Goal: Transaction & Acquisition: Purchase product/service

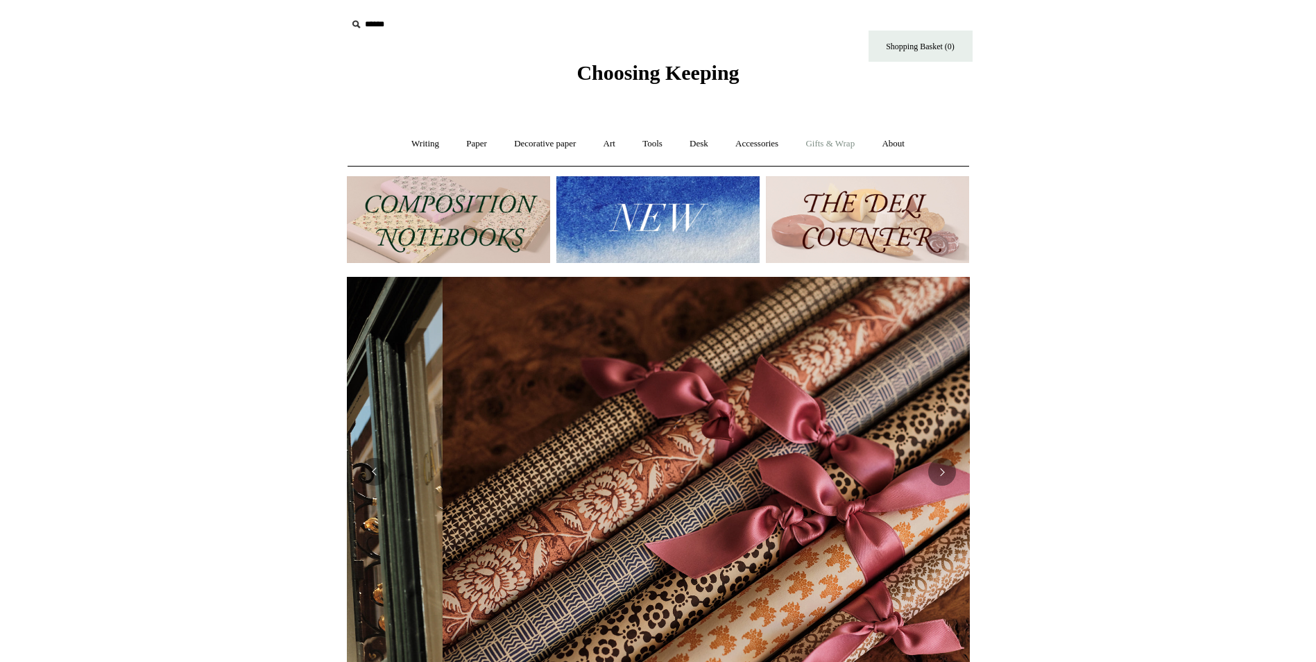
scroll to position [0, 1246]
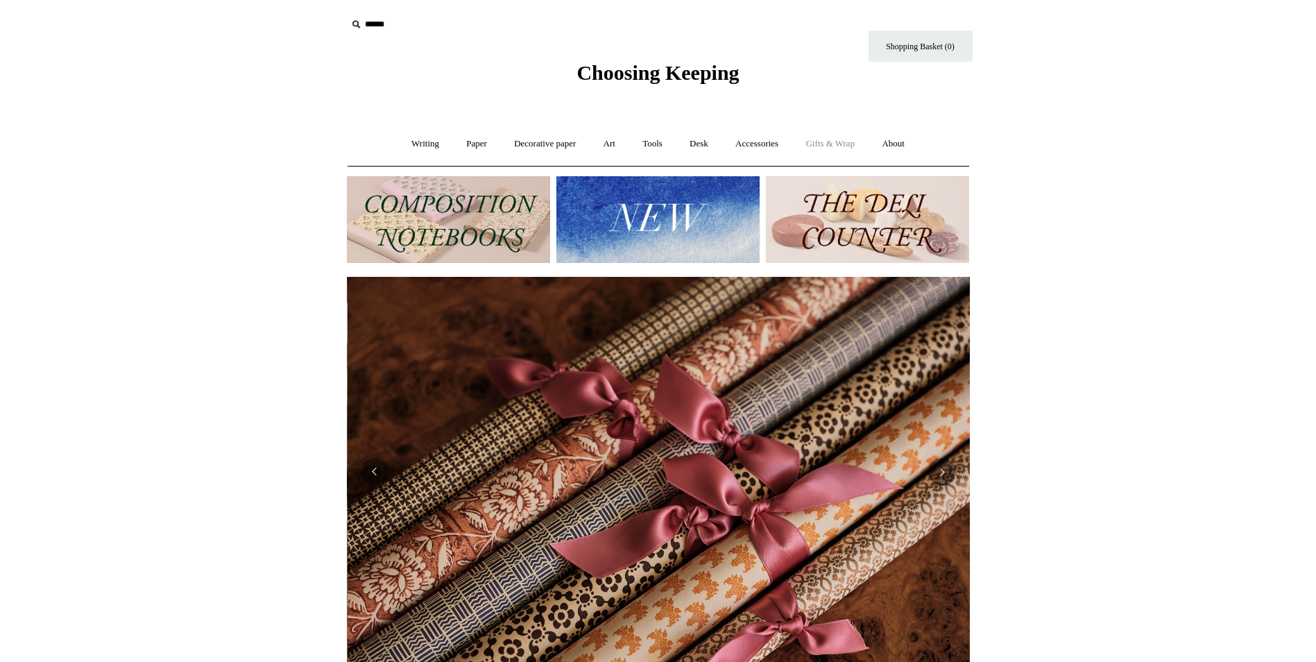
click at [840, 147] on link "Gifts & Wrap +" at bounding box center [830, 144] width 74 height 37
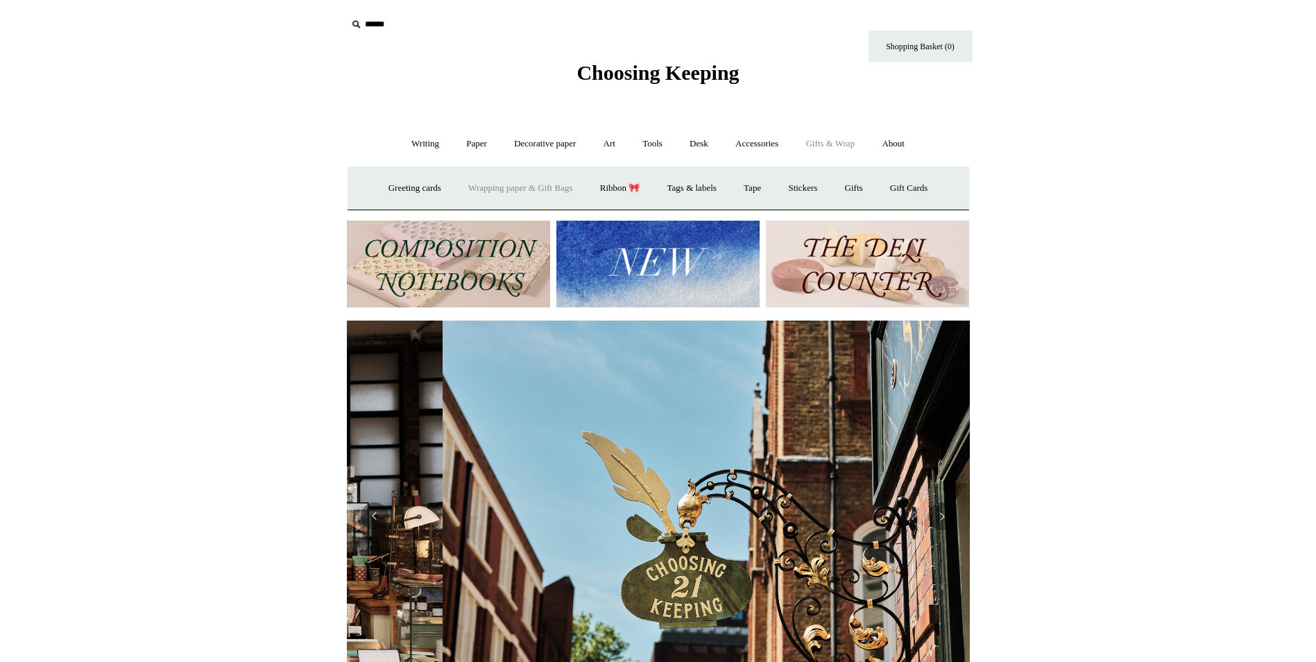
scroll to position [0, 623]
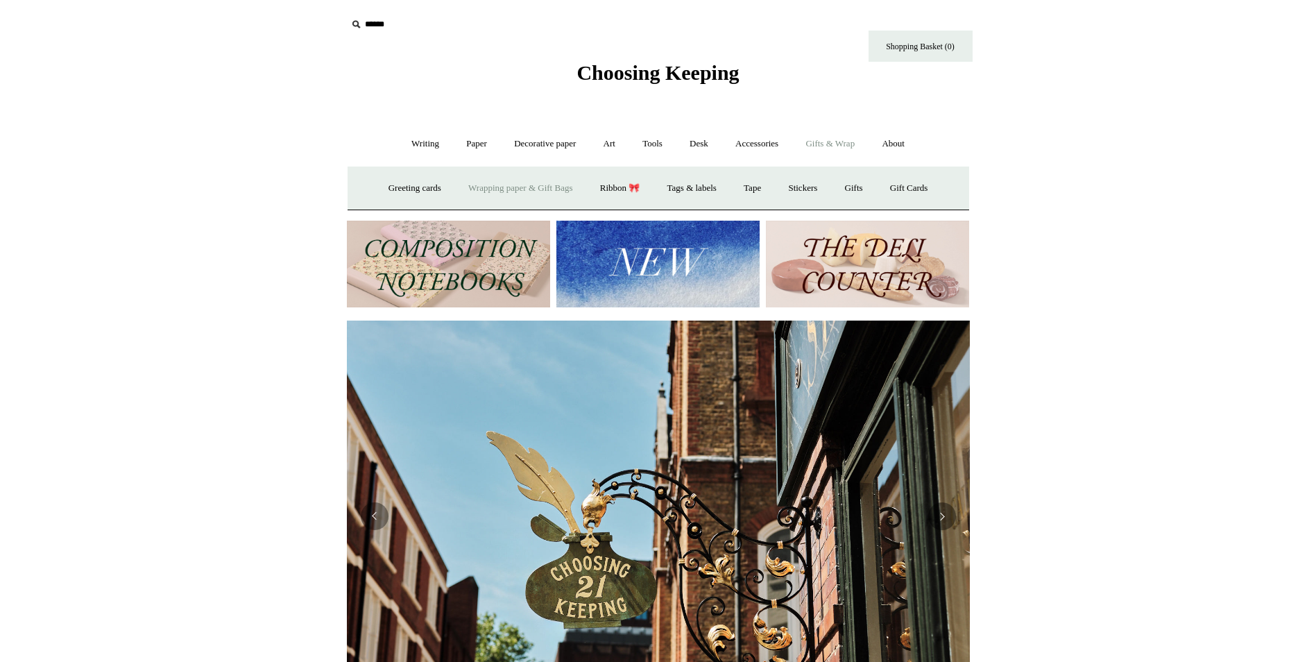
click at [513, 183] on link "Wrapping paper & Gift Bags" at bounding box center [520, 188] width 129 height 37
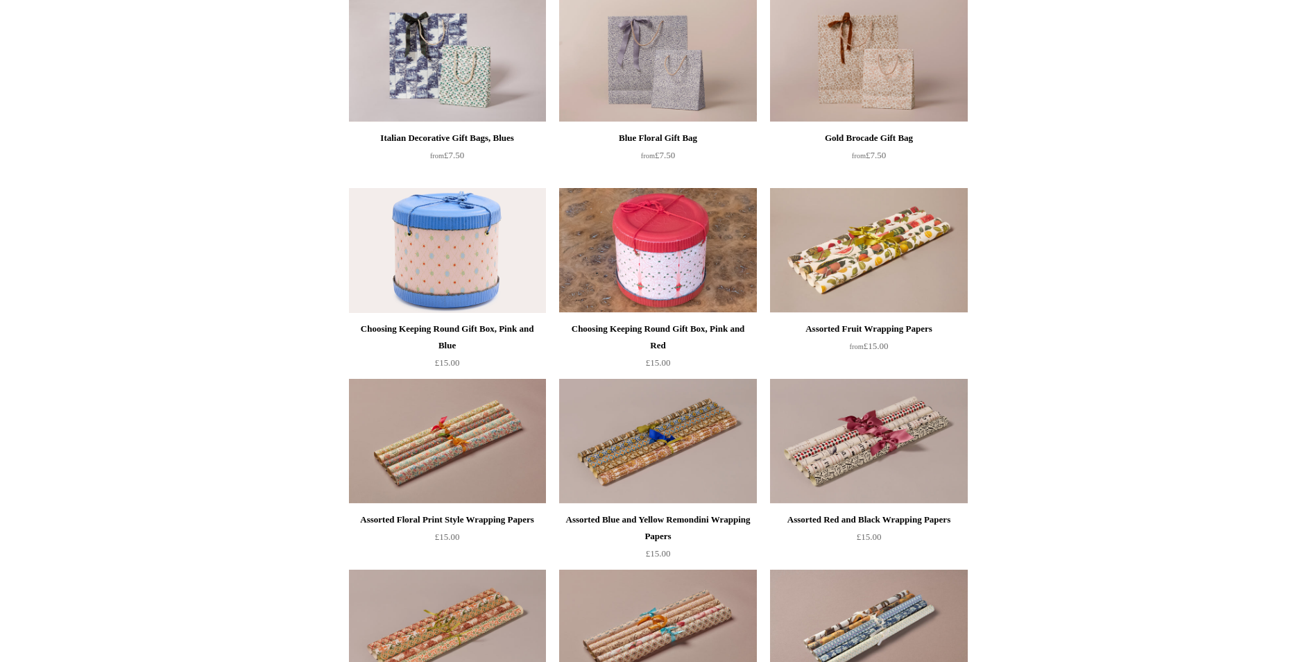
scroll to position [488, 0]
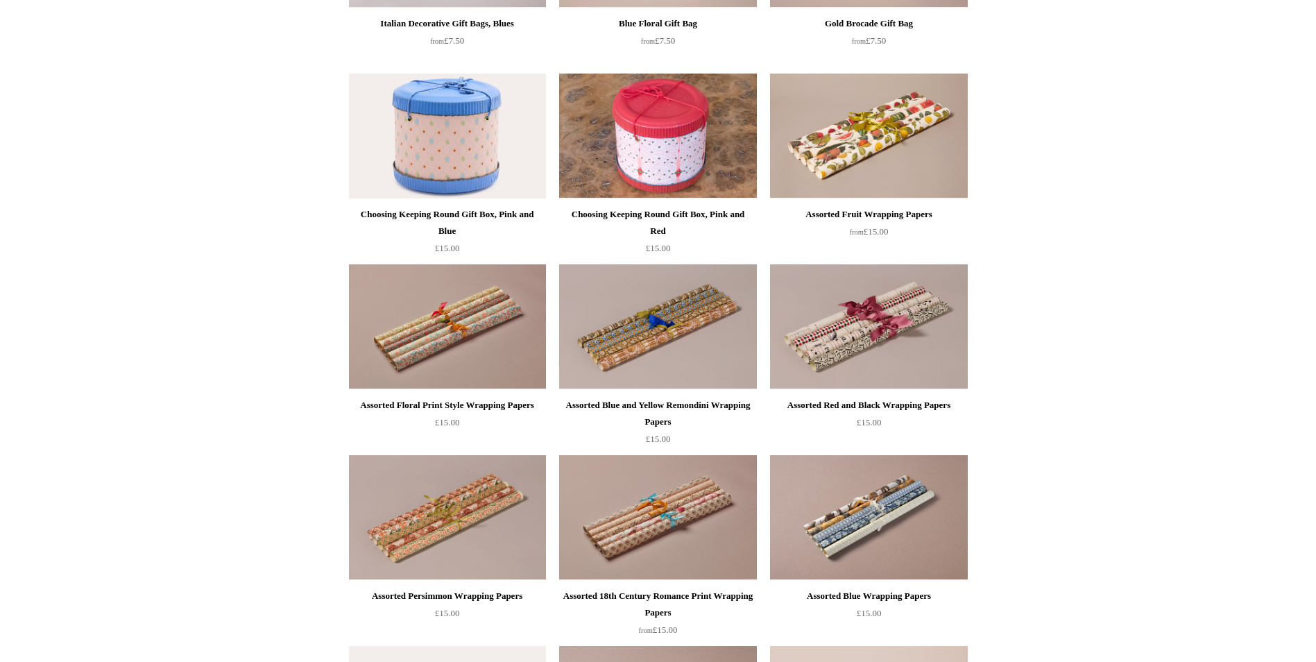
click at [868, 522] on img at bounding box center [868, 517] width 197 height 125
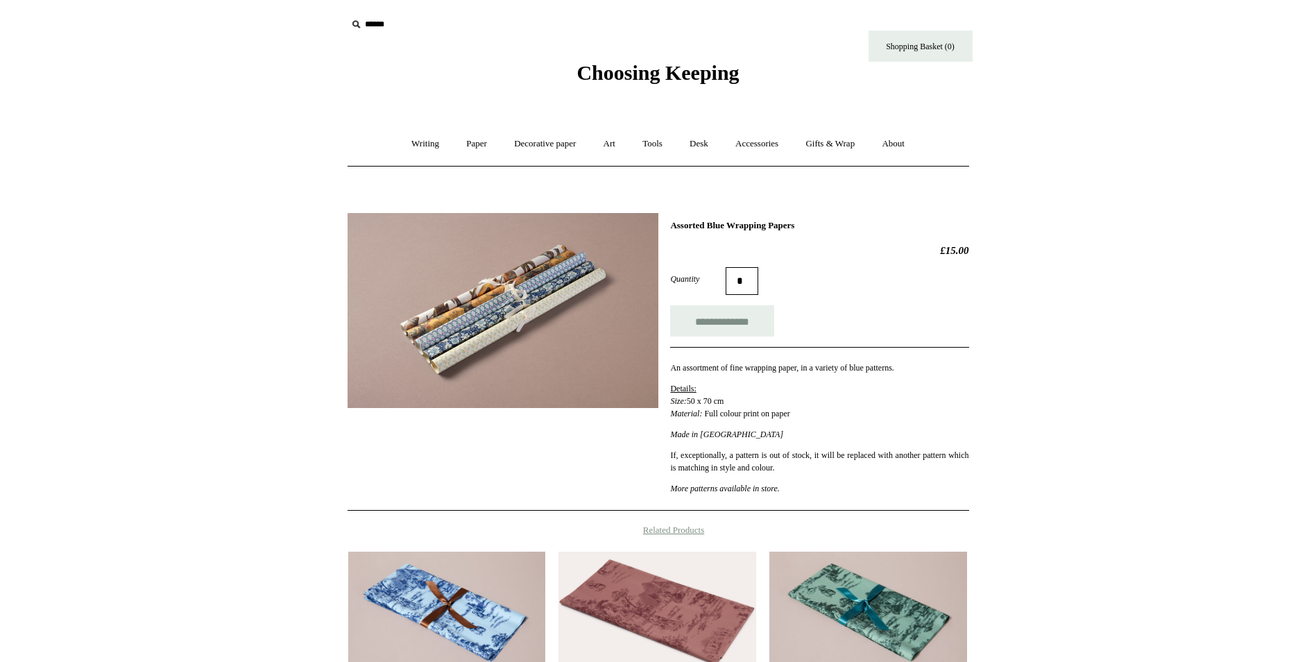
click at [531, 283] on img at bounding box center [503, 310] width 311 height 195
